Goal: Find specific page/section: Find specific page/section

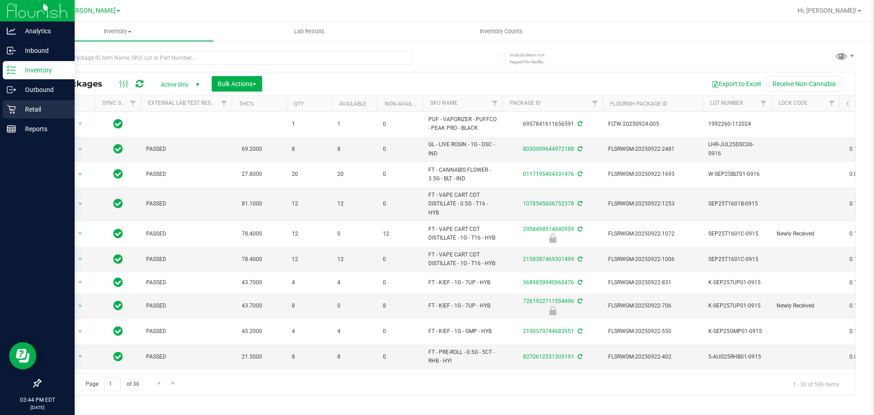
click at [12, 106] on icon at bounding box center [11, 109] width 9 height 9
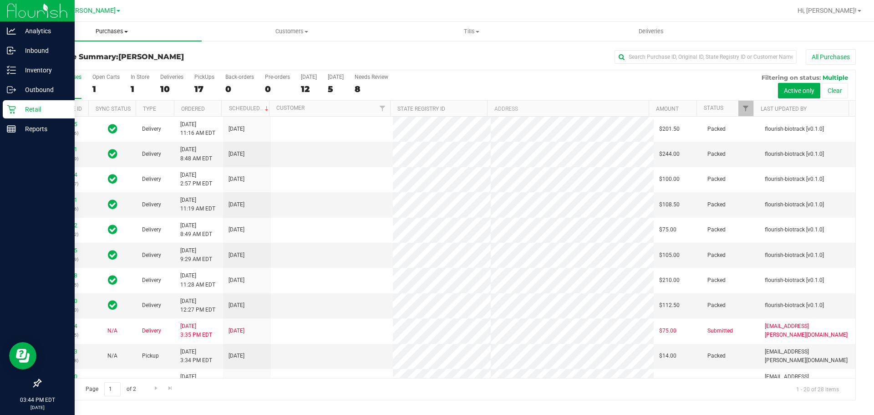
click at [111, 33] on span "Purchases" at bounding box center [112, 31] width 180 height 8
click at [119, 63] on li "Fulfillment" at bounding box center [112, 66] width 180 height 11
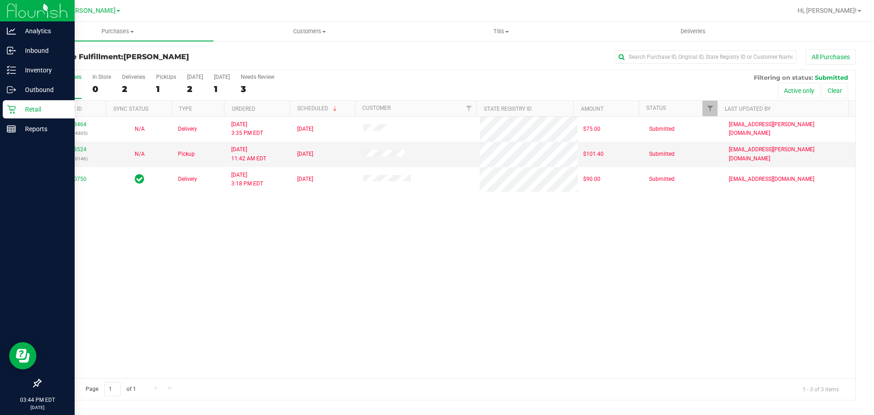
click at [27, 110] on p "Retail" at bounding box center [43, 109] width 55 height 11
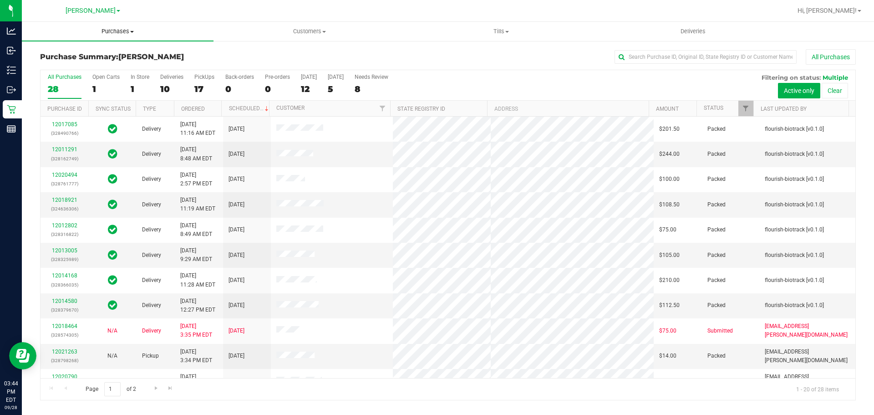
click at [115, 29] on span "Purchases" at bounding box center [118, 31] width 192 height 8
click at [96, 63] on li "Fulfillment" at bounding box center [118, 66] width 192 height 11
